Goal: Check status

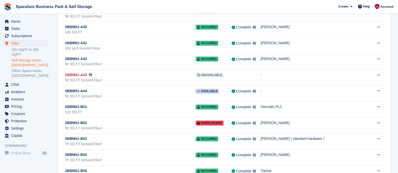
scroll to position [572, 0]
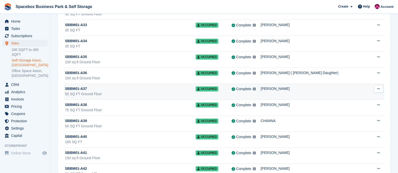
click at [107, 88] on div "SBBM01-A37" at bounding box center [130, 88] width 131 height 5
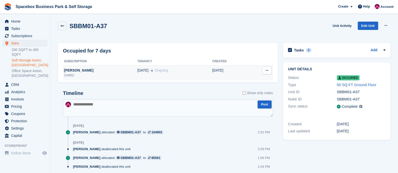
click at [153, 79] on td "31 Aug Ongoing" at bounding box center [174, 72] width 75 height 15
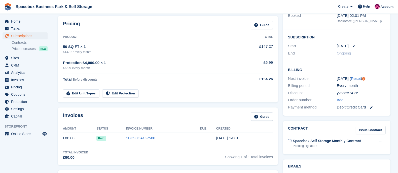
scroll to position [77, 0]
